Goal: Communication & Community: Answer question/provide support

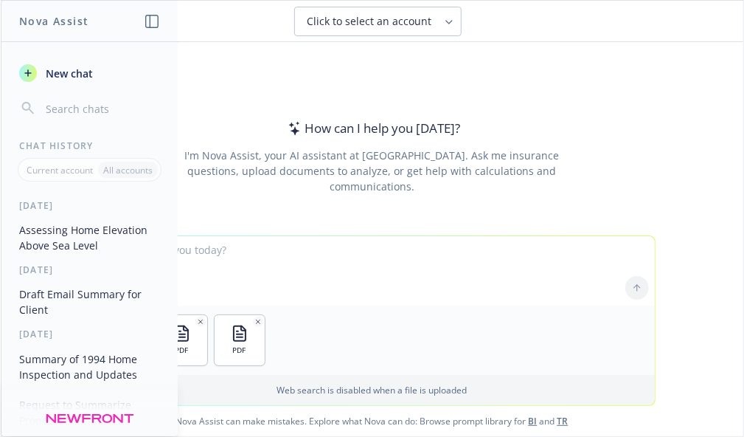
click at [299, 271] on textarea at bounding box center [372, 270] width 565 height 69
click at [279, 254] on textarea at bounding box center [372, 270] width 565 height 69
click at [267, 270] on textarea at bounding box center [372, 270] width 565 height 69
paste textarea "Property: [STREET_ADDRESS][PERSON_NAME] Limits Safeco Travelers Farmers Coverag…"
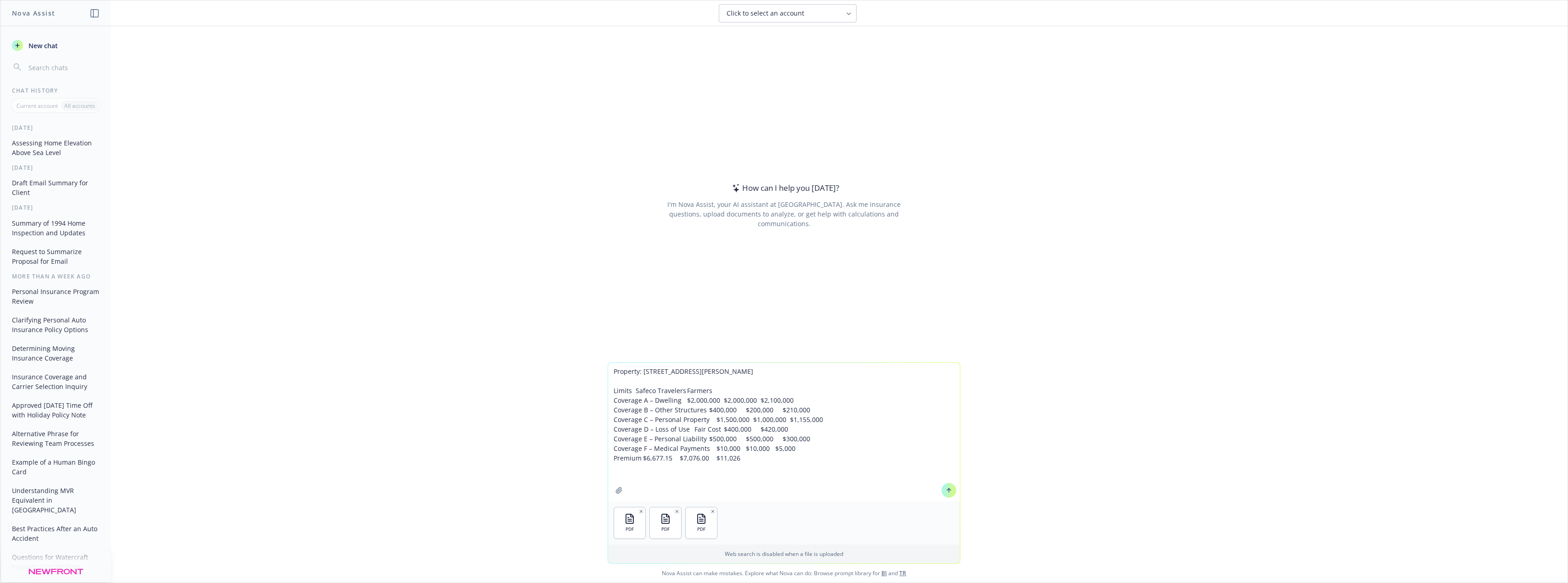
click at [463, 271] on textarea "Property: [STREET_ADDRESS][PERSON_NAME] Limits Safeco Travelers Farmers Coverag…" at bounding box center [783, 432] width 352 height 139
click at [463, 271] on textarea "I initially send [PERSON_NAME] the below review comparison based on renewal quo…" at bounding box center [783, 427] width 352 height 148
type textarea "I initially send [PERSON_NAME] the below review comparison based on renewal quo…"
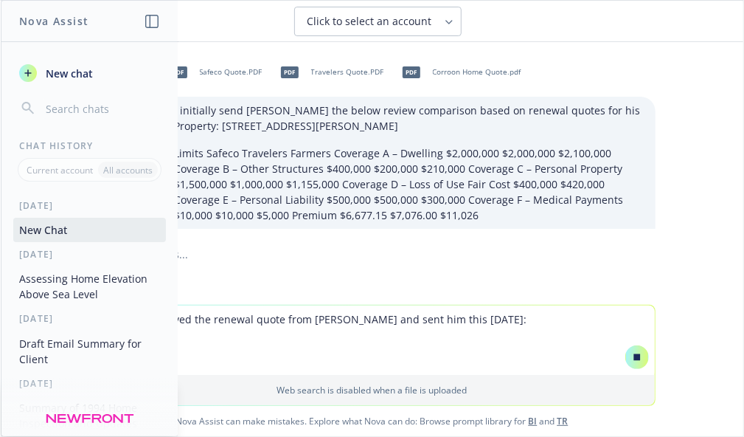
click at [482, 317] on textarea "But then I received the renewal quote from [PERSON_NAME] and sent him this [DAT…" at bounding box center [372, 339] width 565 height 69
paste textarea "Lo Ips, Dolor si a cons-ad-elit seddoeiusm te inci utlabor Etdol magnaali eni a…"
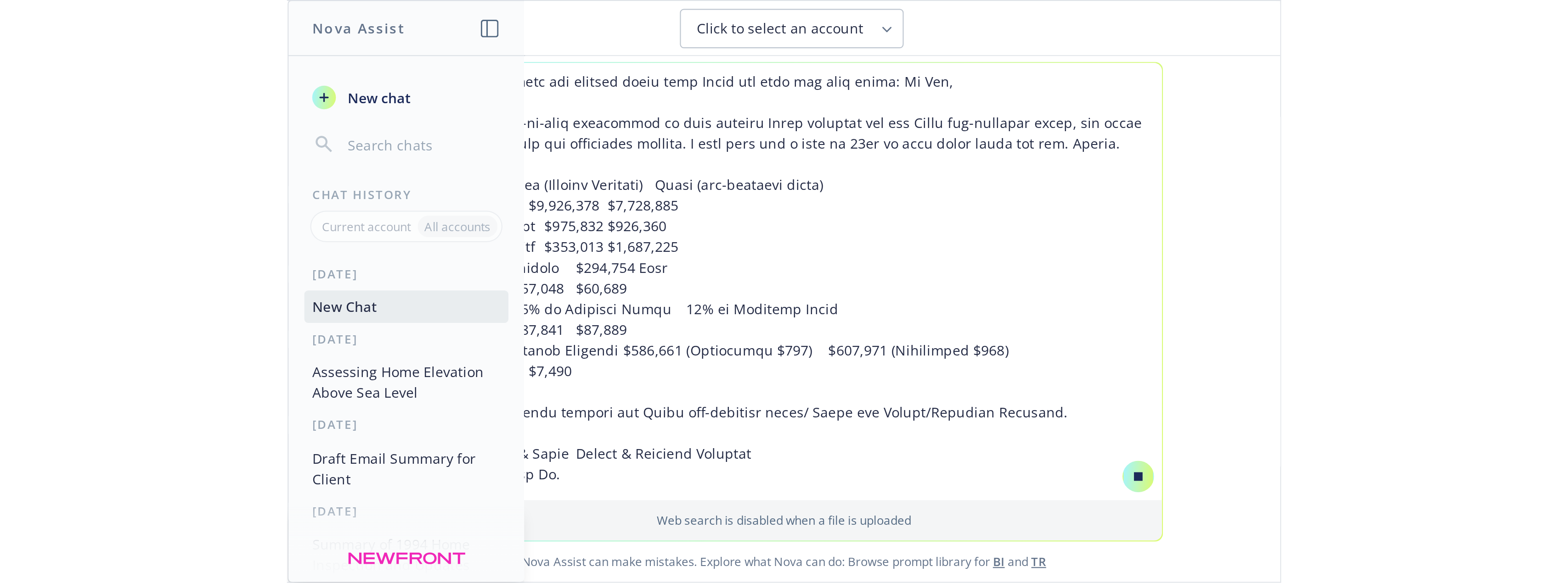
scroll to position [801, 0]
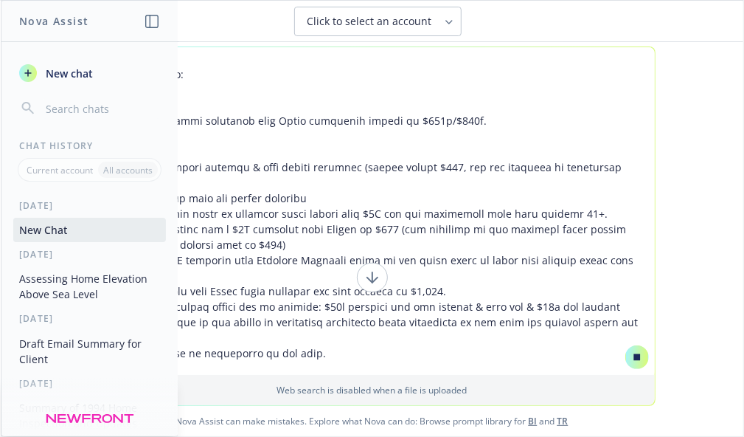
drag, startPoint x: 186, startPoint y: 338, endPoint x: 226, endPoint y: 346, distance: 40.6
click at [193, 342] on textarea at bounding box center [372, 210] width 565 height 327
click at [323, 323] on textarea at bounding box center [372, 210] width 565 height 327
click at [327, 330] on textarea at bounding box center [372, 210] width 565 height 327
click at [329, 322] on textarea at bounding box center [372, 210] width 565 height 327
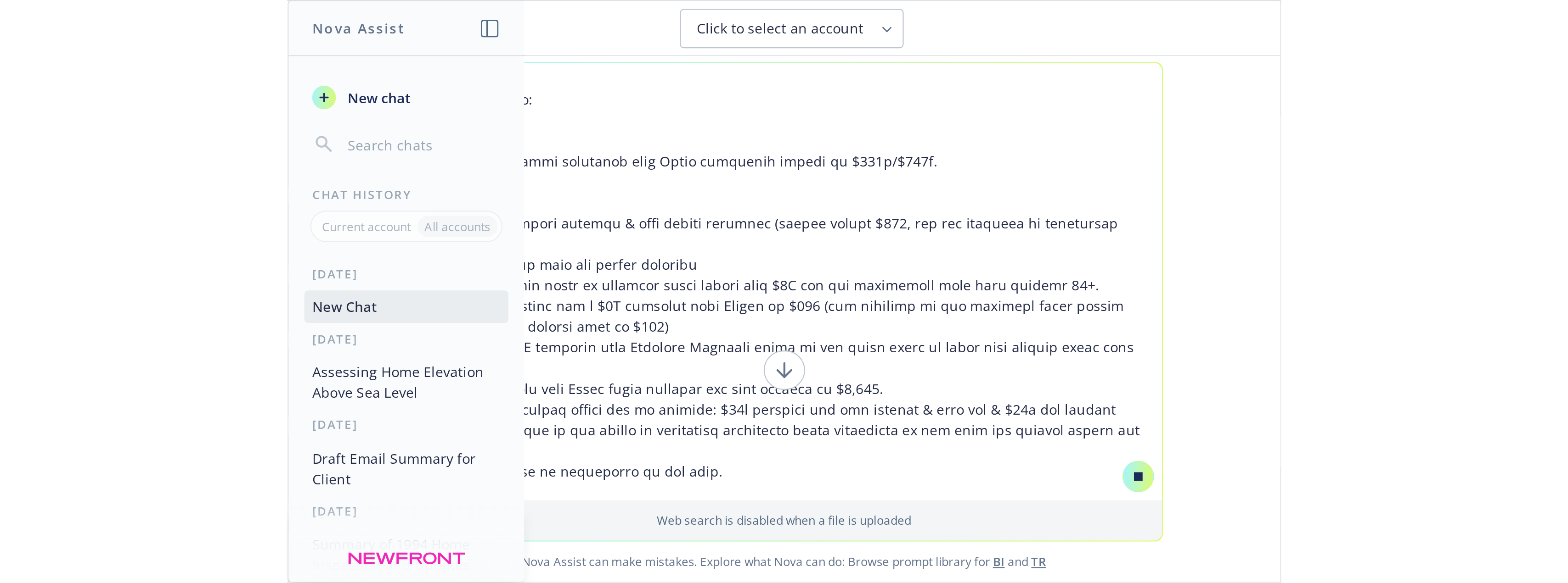
scroll to position [597, 0]
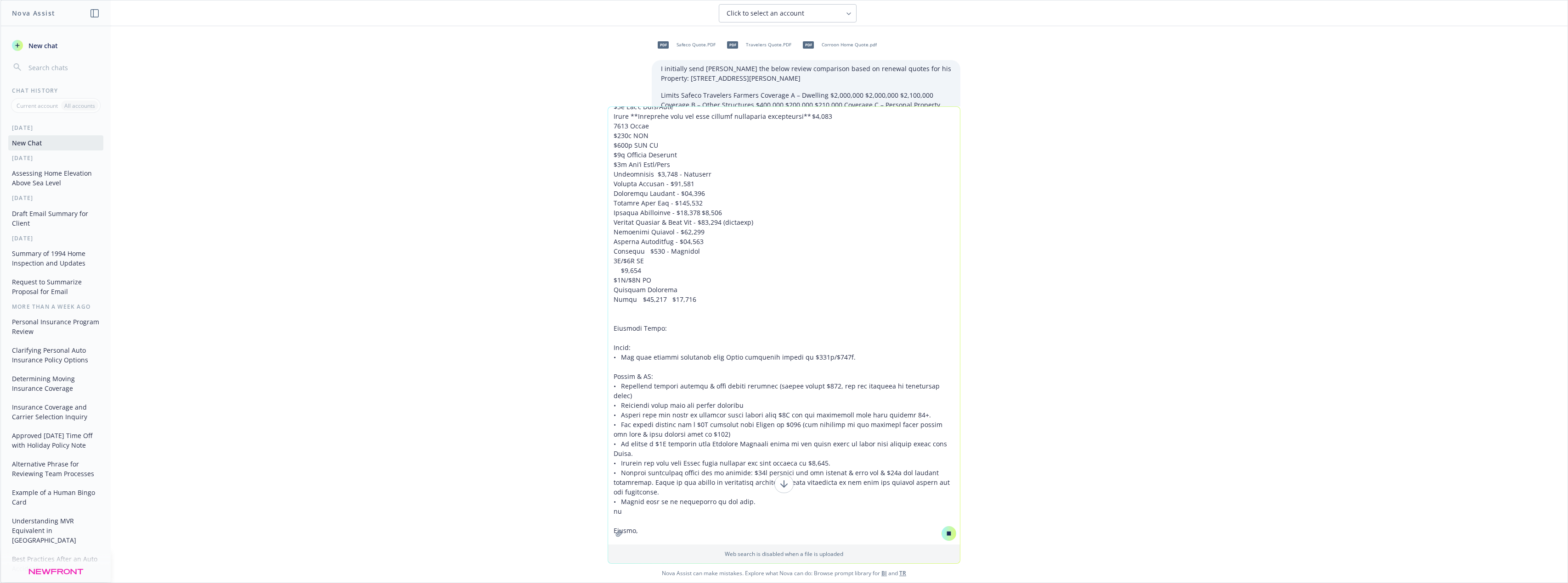
click at [463, 271] on textarea at bounding box center [783, 325] width 352 height 437
type textarea "Lor ipsu D sitametc adi elitsed doeiu temp Incid utl etdo mag aliq enima: Mi Ve…"
click at [463, 271] on icon at bounding box center [949, 534] width 6 height 6
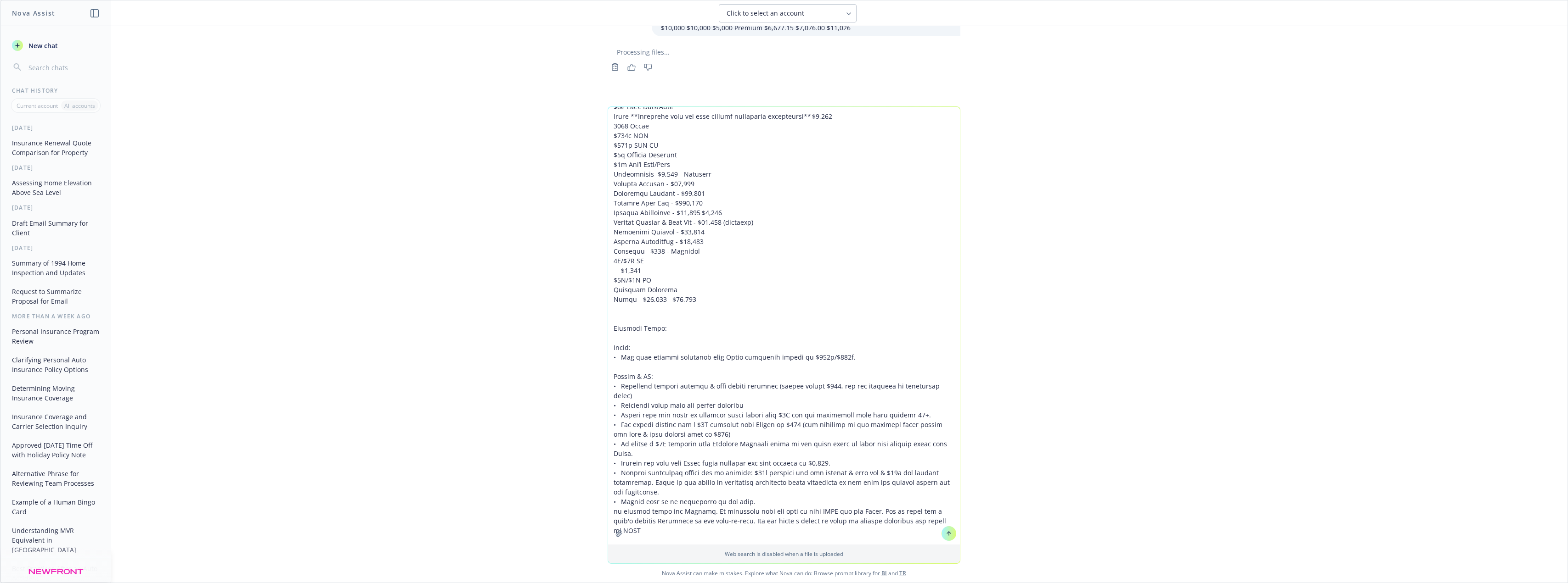
scroll to position [110, 0]
click at [463, 271] on textarea at bounding box center [783, 325] width 352 height 437
click at [463, 271] on button at bounding box center [949, 534] width 15 height 15
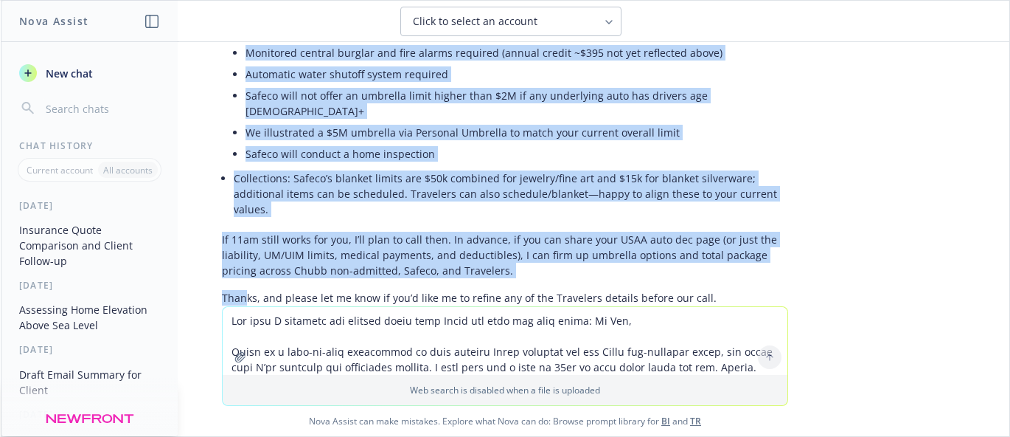
scroll to position [2096, 0]
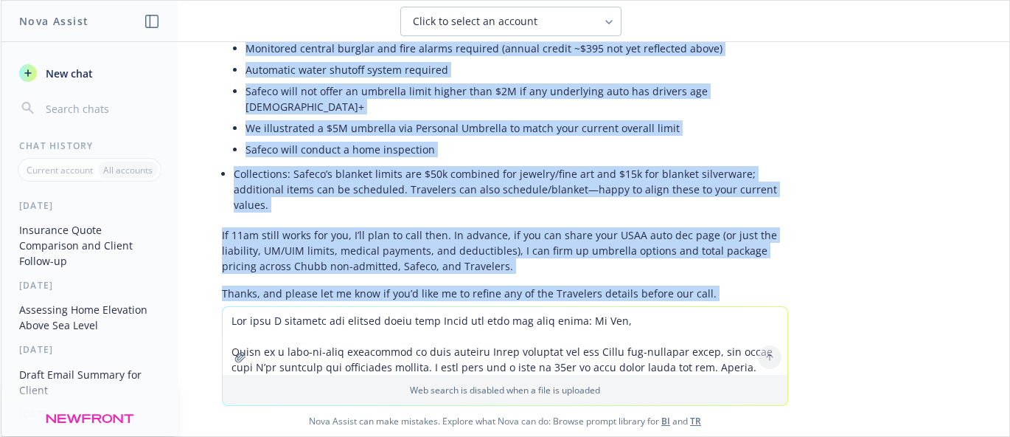
drag, startPoint x: 211, startPoint y: 148, endPoint x: 782, endPoint y: 248, distance: 579.5
copy div "Lo Ips, Dolors ame con adipiscingeli se doei temp incid utla ETDO. M’al enimadm…"
